Goal: Book appointment/travel/reservation

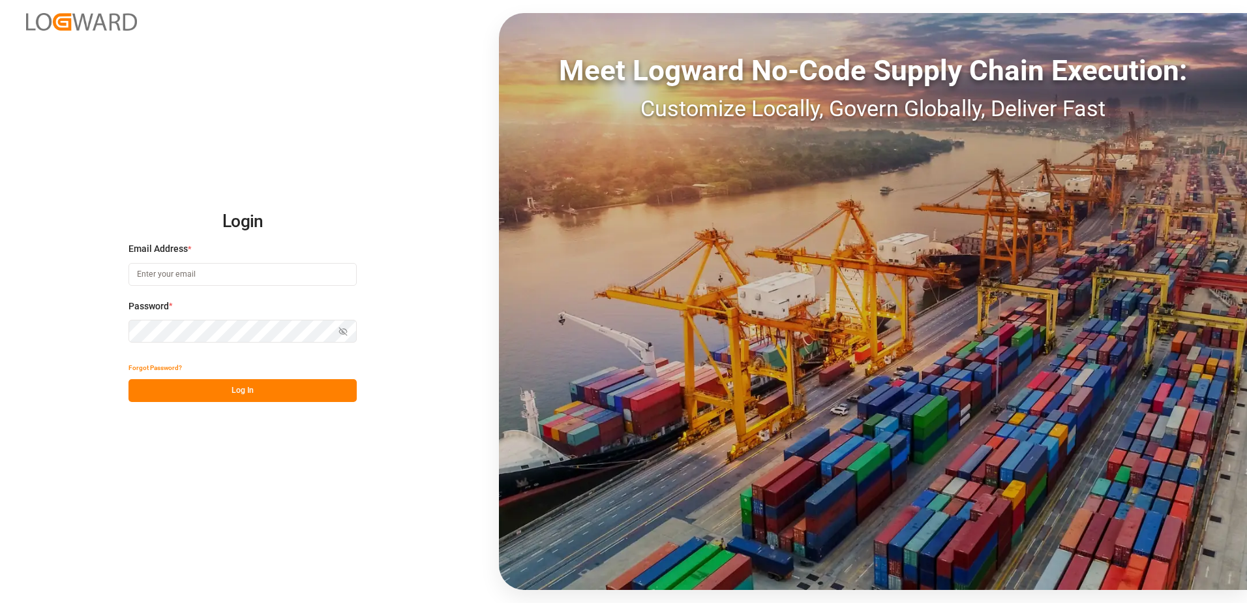
click at [214, 271] on input at bounding box center [242, 274] width 228 height 23
click at [204, 275] on input "[PERSON_NAME][DOMAIN_NAME]" at bounding box center [242, 274] width 228 height 23
click at [271, 389] on button "Log In" at bounding box center [242, 390] width 228 height 23
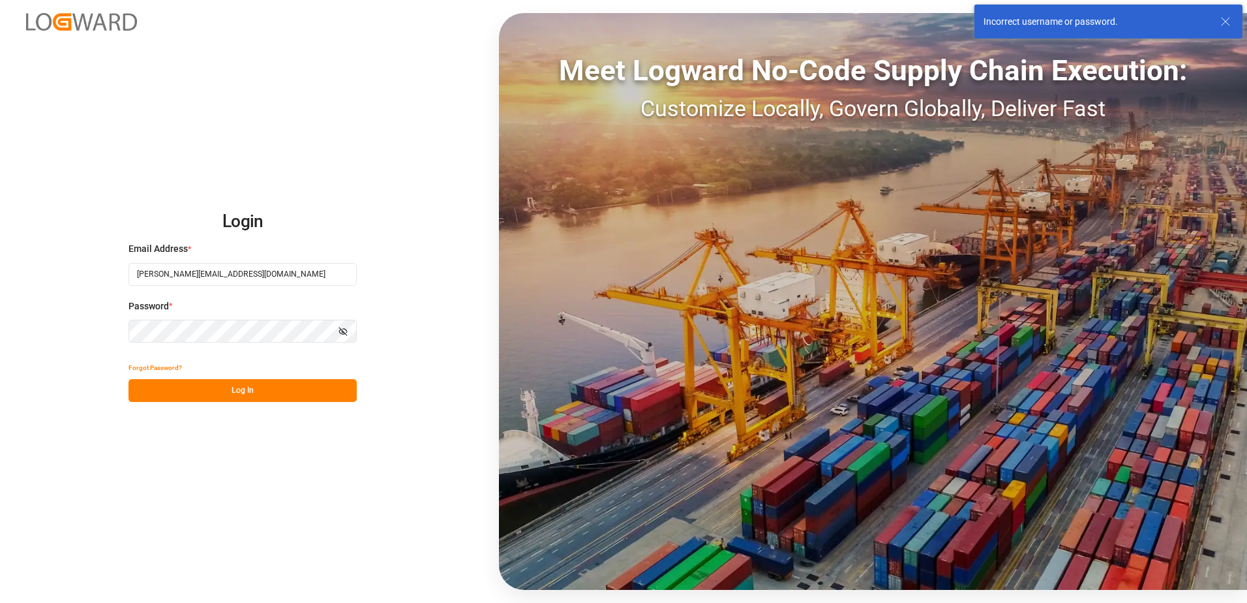
click at [297, 267] on input "[PERSON_NAME][EMAIL_ADDRESS][DOMAIN_NAME]" at bounding box center [242, 274] width 228 height 23
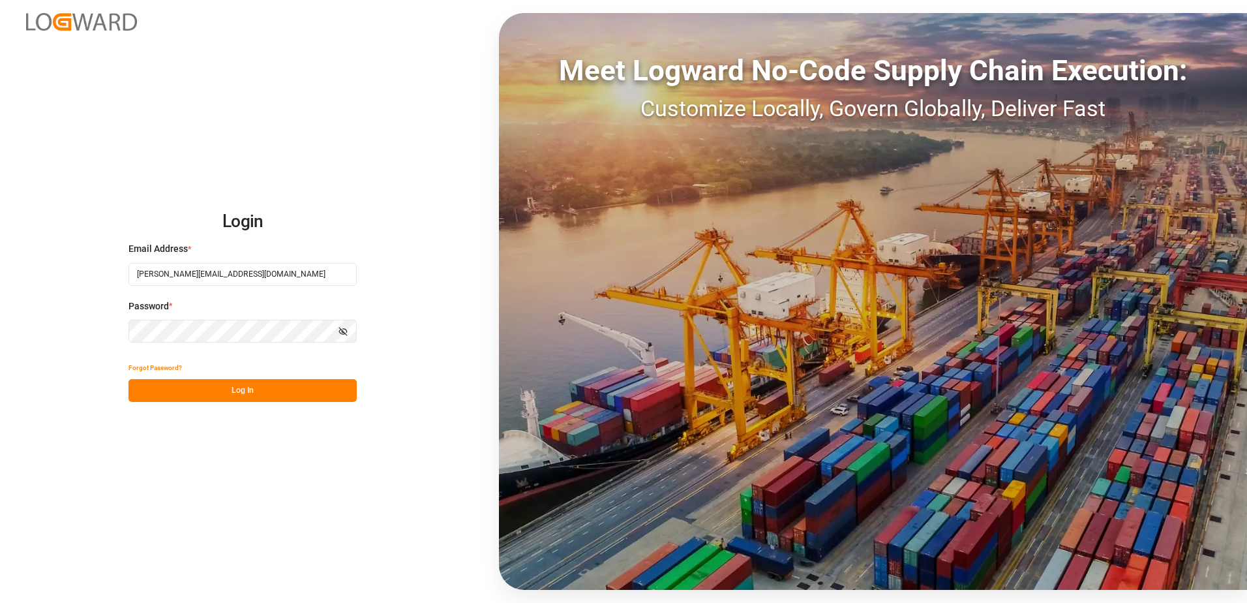
type input "[PERSON_NAME][EMAIL_ADDRESS][DOMAIN_NAME]"
click at [340, 331] on icon "button" at bounding box center [343, 331] width 9 height 9
click at [239, 393] on button "Log In" at bounding box center [242, 390] width 228 height 23
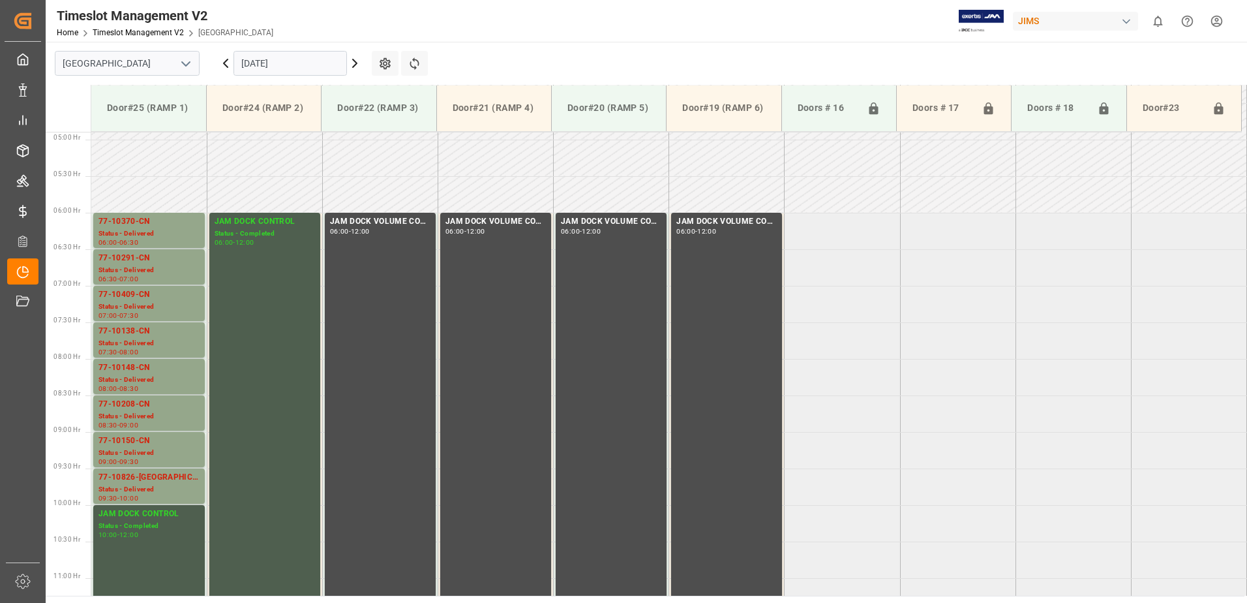
scroll to position [355, 0]
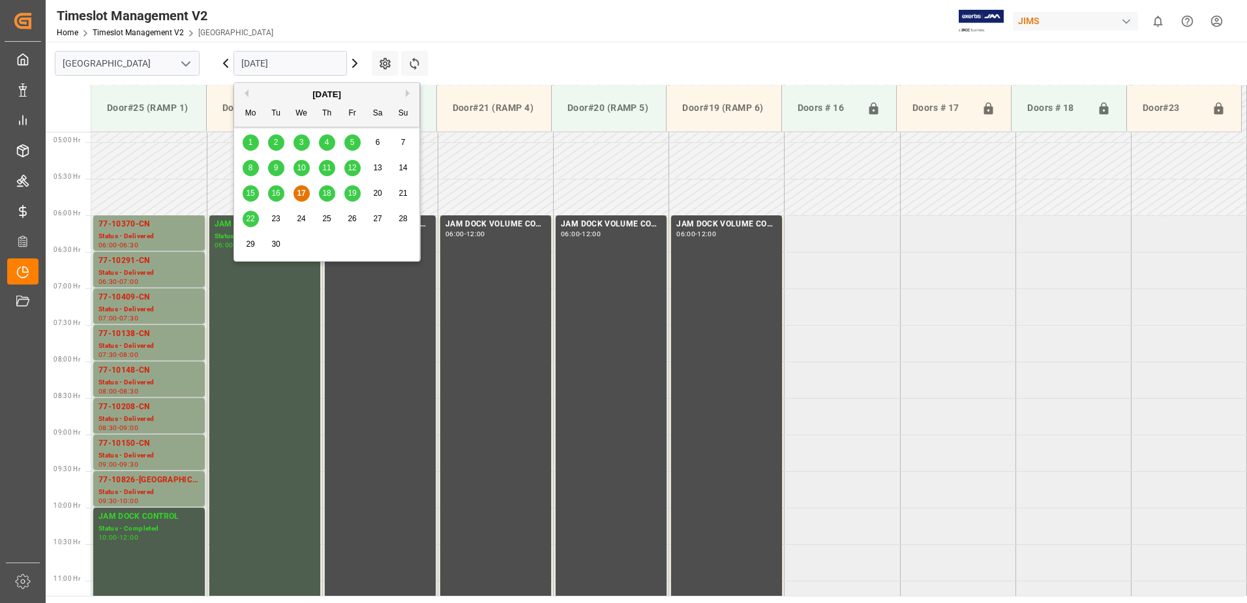
click at [298, 61] on input "[DATE]" at bounding box center [290, 63] width 113 height 25
click at [328, 196] on span "18" at bounding box center [326, 193] width 8 height 9
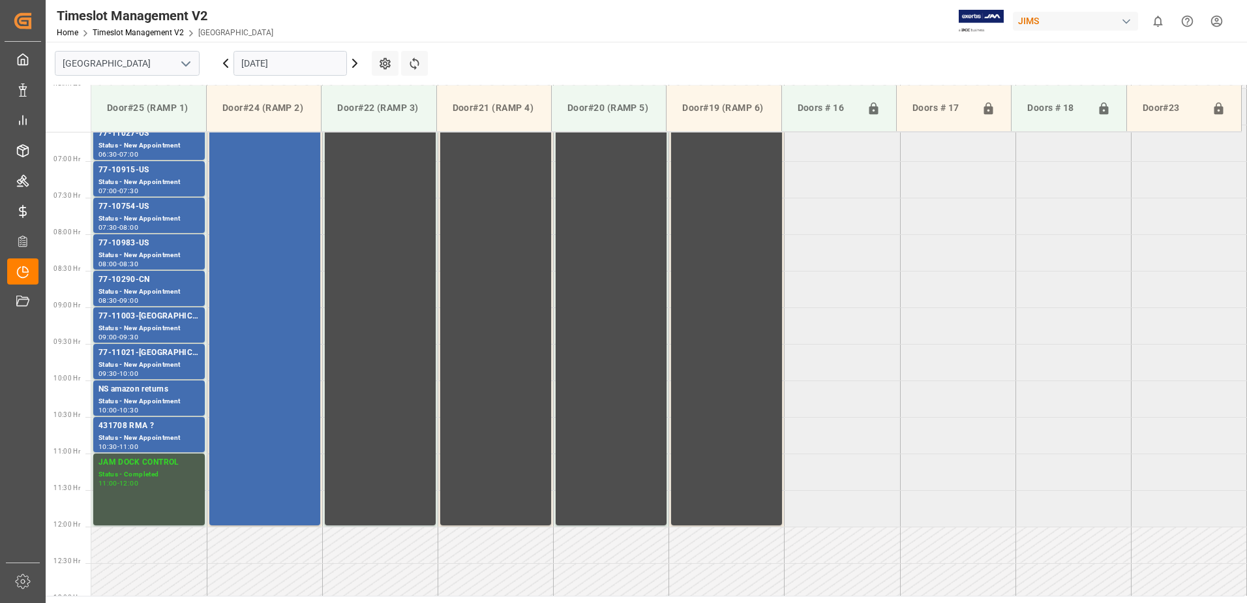
scroll to position [420, 0]
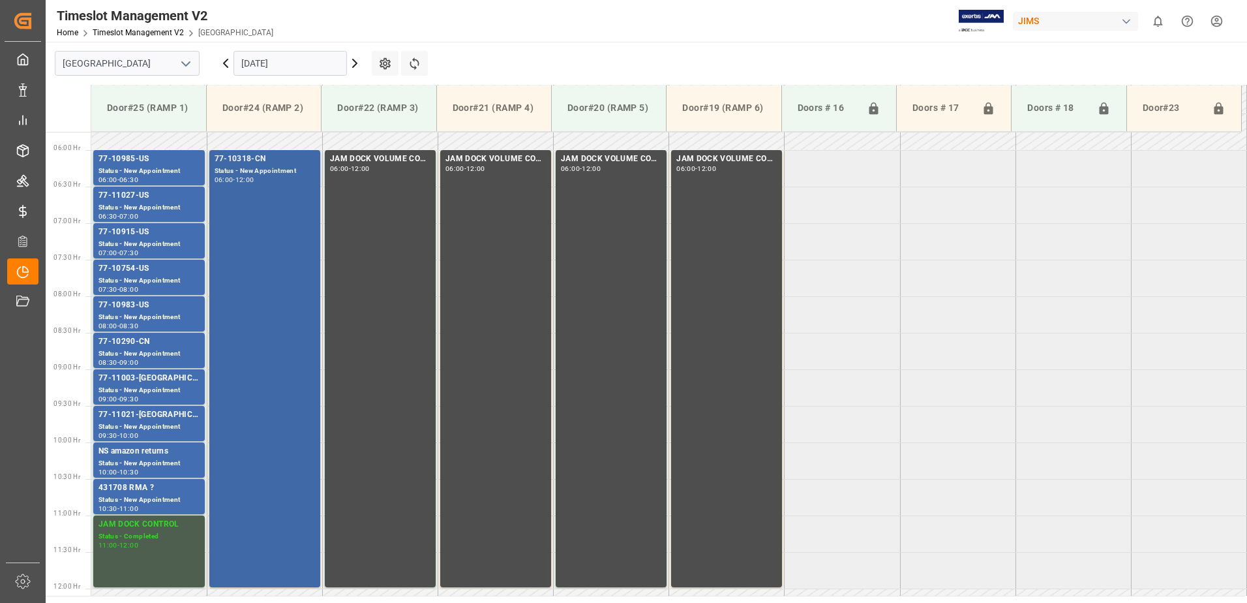
click at [284, 242] on div "77-10318-CN Status - New Appointment 06:00 - 12:00" at bounding box center [265, 369] width 100 height 432
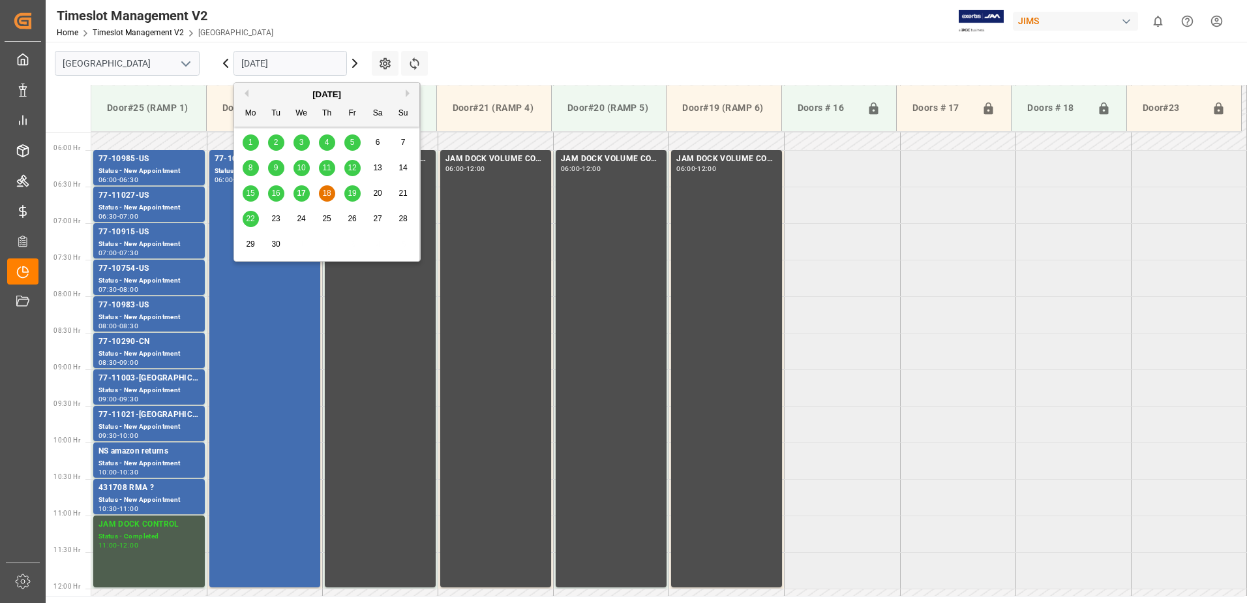
click at [312, 62] on input "[DATE]" at bounding box center [290, 63] width 113 height 25
click at [298, 194] on span "17" at bounding box center [301, 193] width 8 height 9
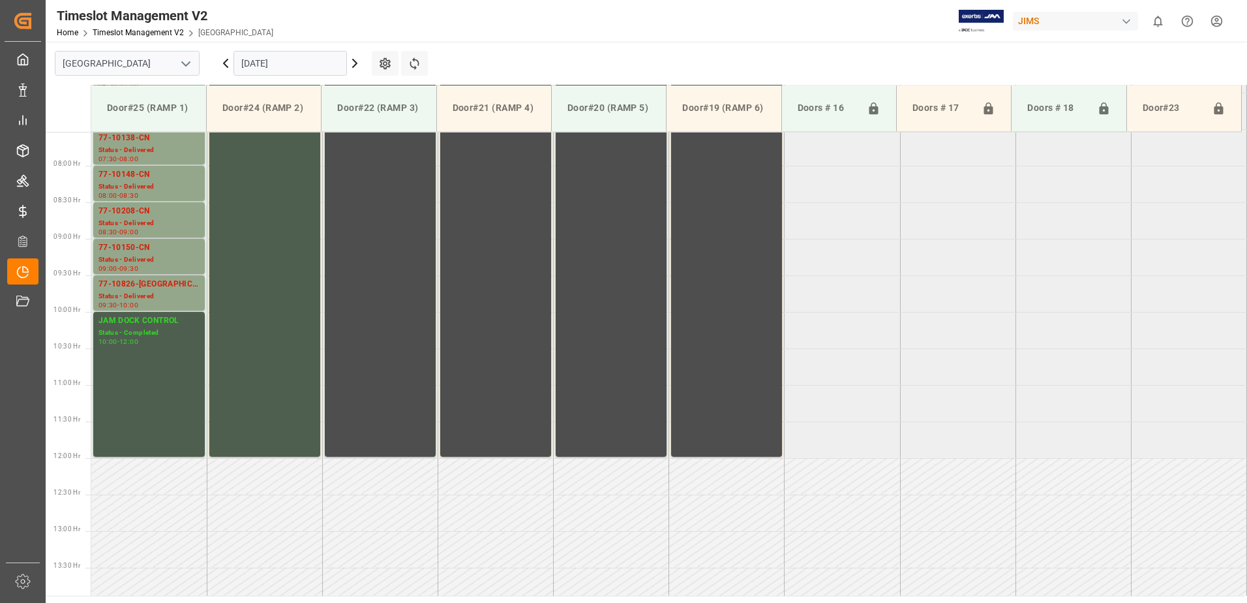
scroll to position [355, 0]
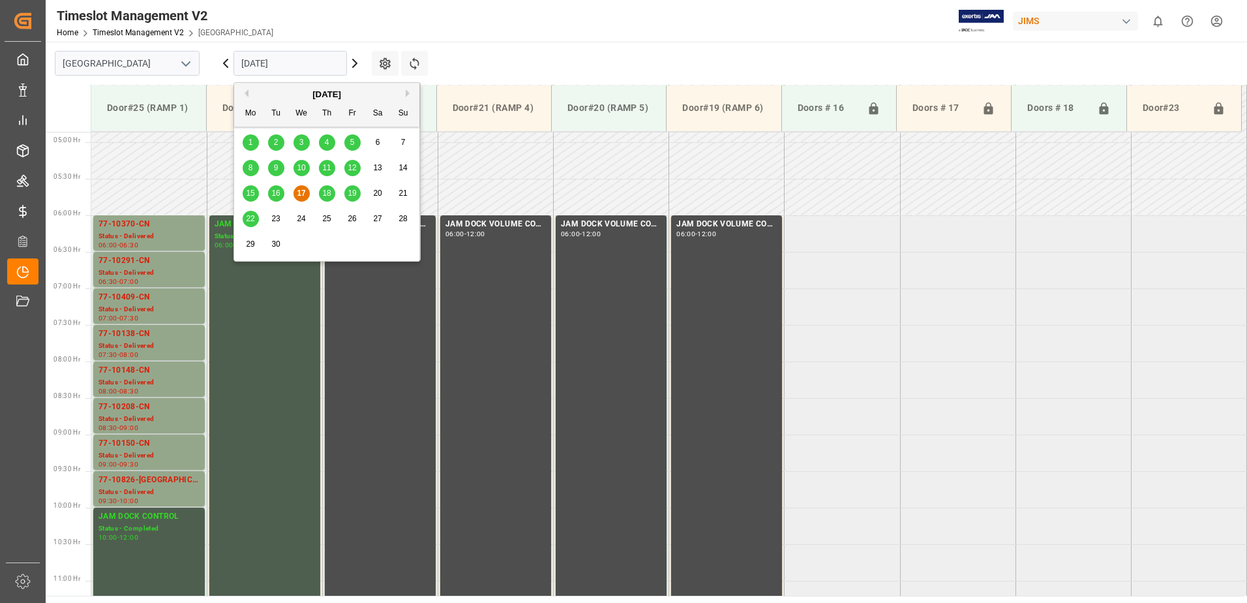
click at [303, 68] on input "[DATE]" at bounding box center [290, 63] width 113 height 25
click at [352, 194] on span "19" at bounding box center [352, 193] width 8 height 9
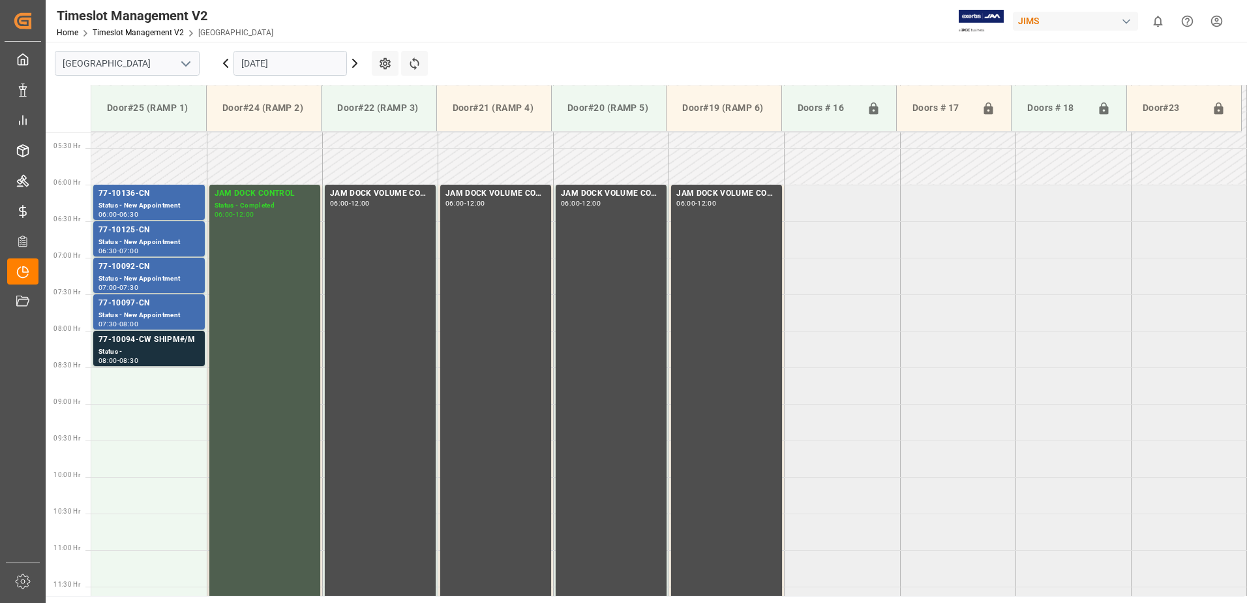
scroll to position [290, 0]
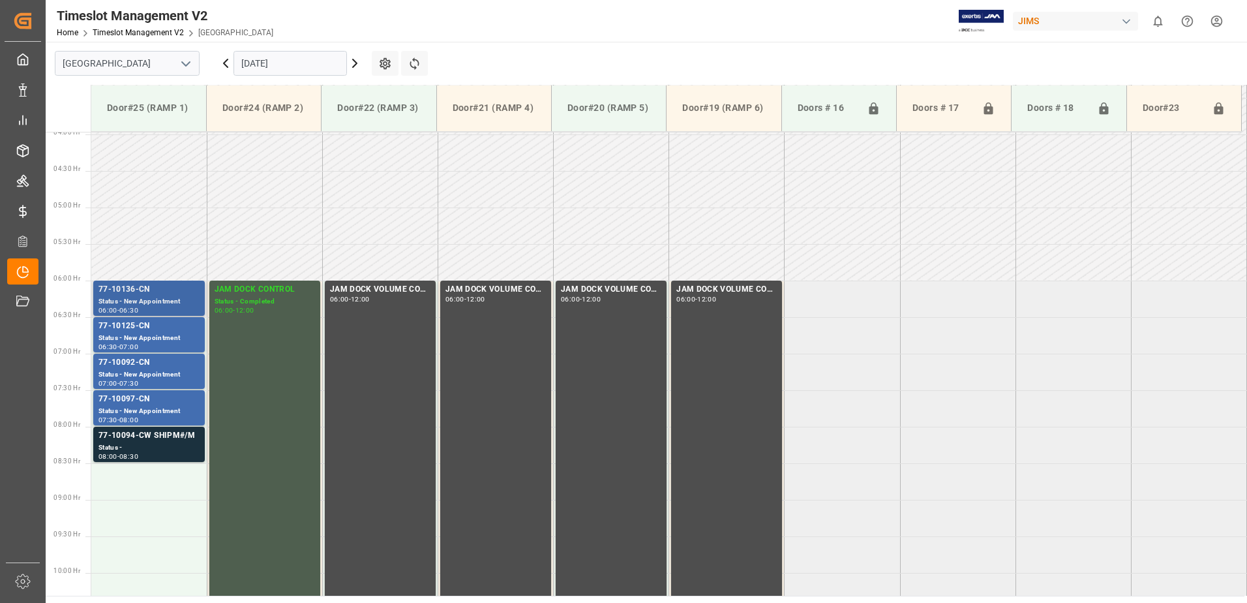
click at [174, 294] on div "77-10136-CN" at bounding box center [148, 289] width 101 height 13
click at [173, 326] on div "77-10125-CN" at bounding box center [148, 326] width 101 height 13
click at [183, 373] on div "Status - New Appointment" at bounding box center [148, 374] width 101 height 11
click at [187, 406] on div "Status - New Appointment" at bounding box center [148, 411] width 101 height 11
click at [170, 446] on div "Status -" at bounding box center [148, 447] width 101 height 11
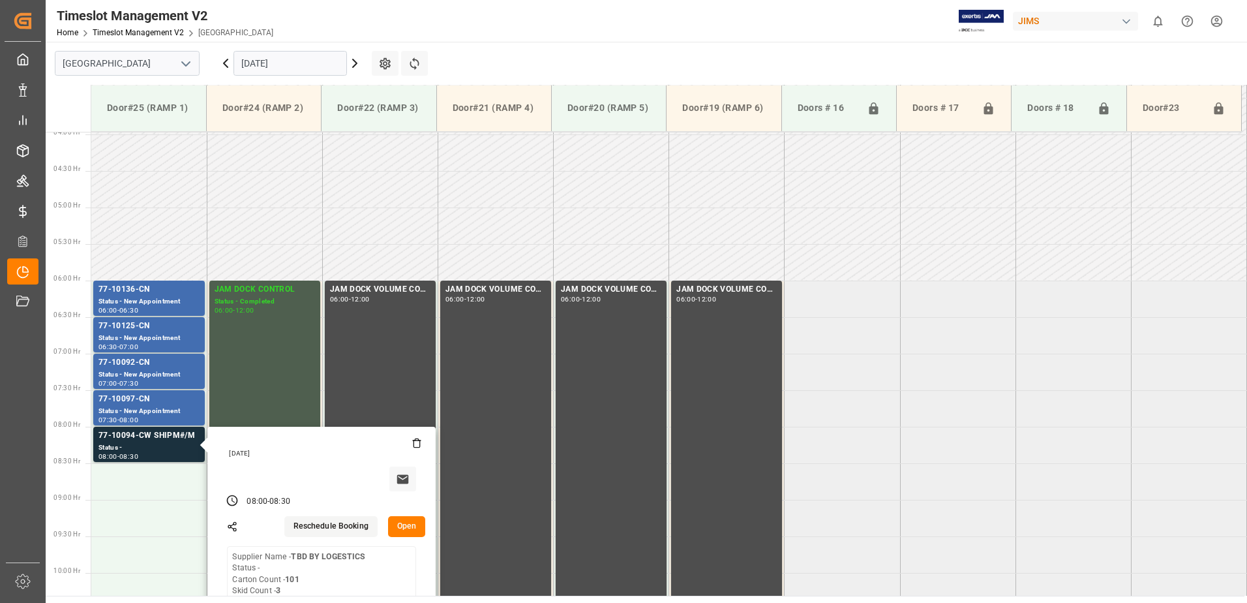
scroll to position [355, 0]
